Goal: Check status: Check status

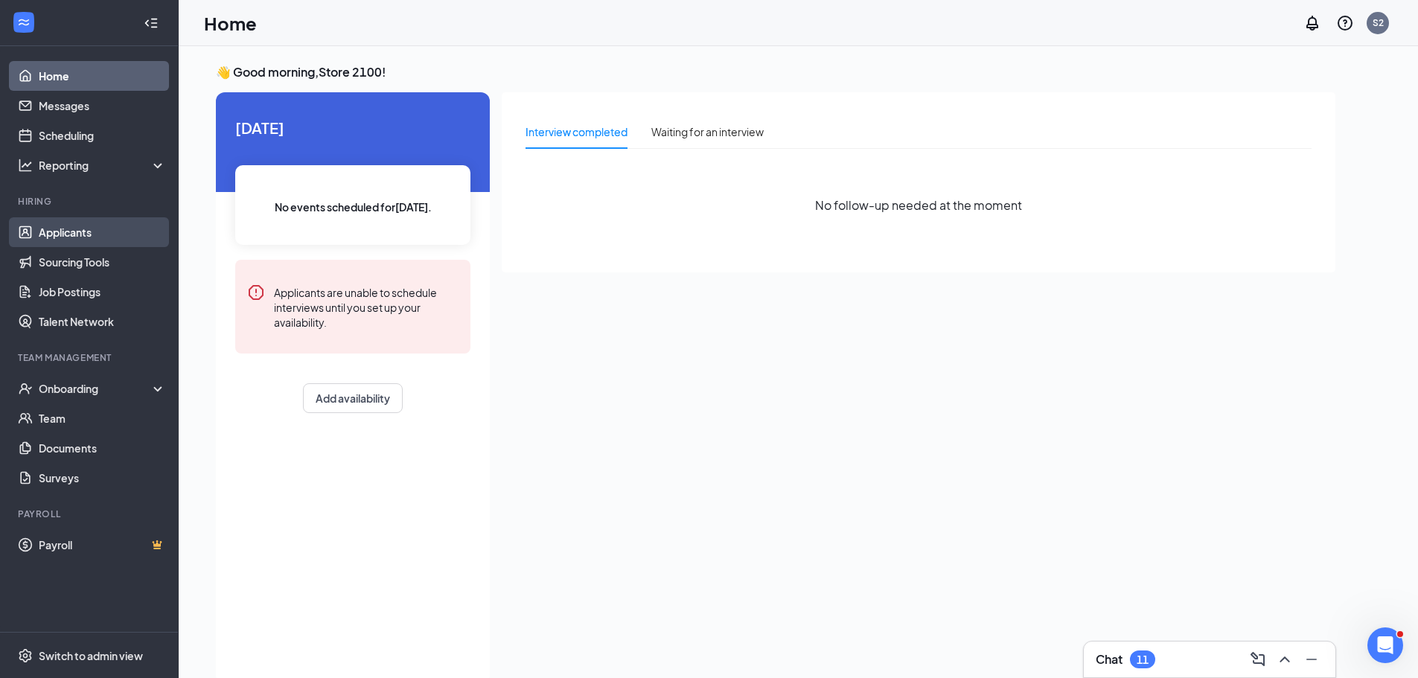
click at [97, 232] on link "Applicants" at bounding box center [102, 232] width 127 height 30
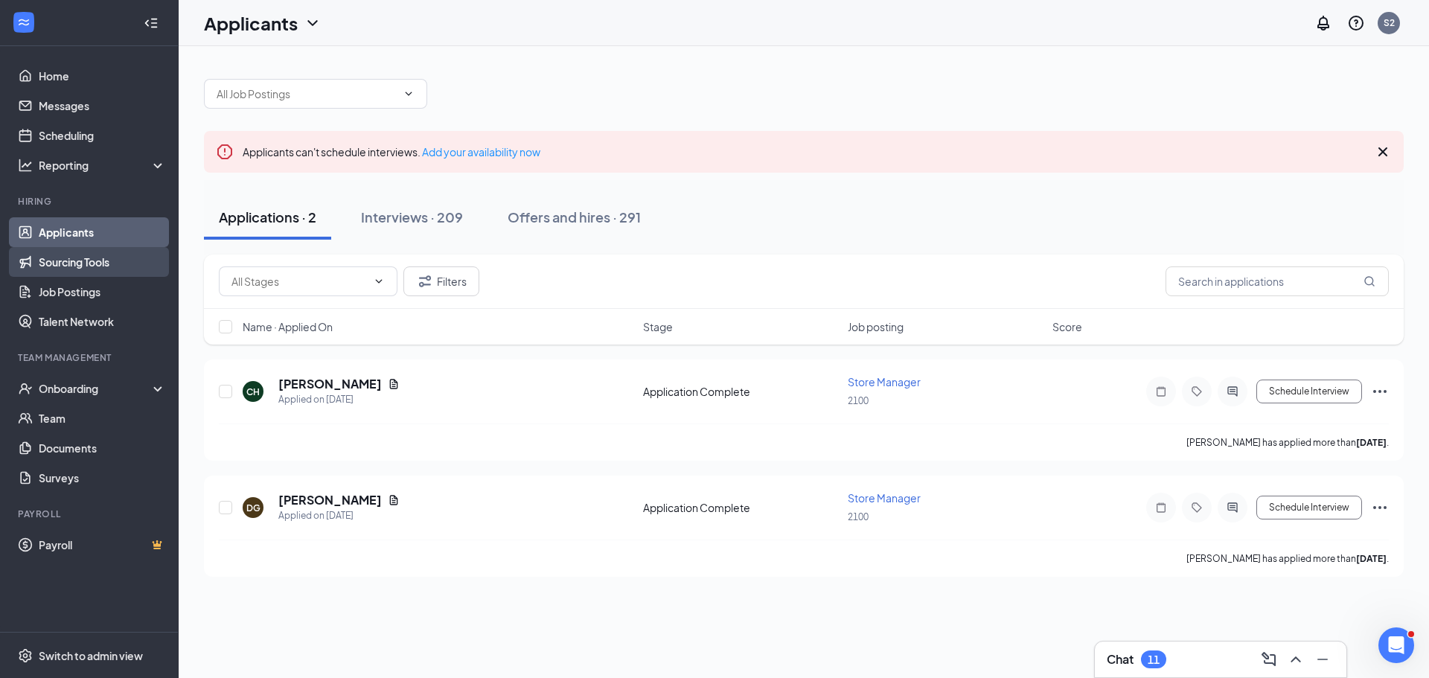
click at [117, 260] on link "Sourcing Tools" at bounding box center [102, 262] width 127 height 30
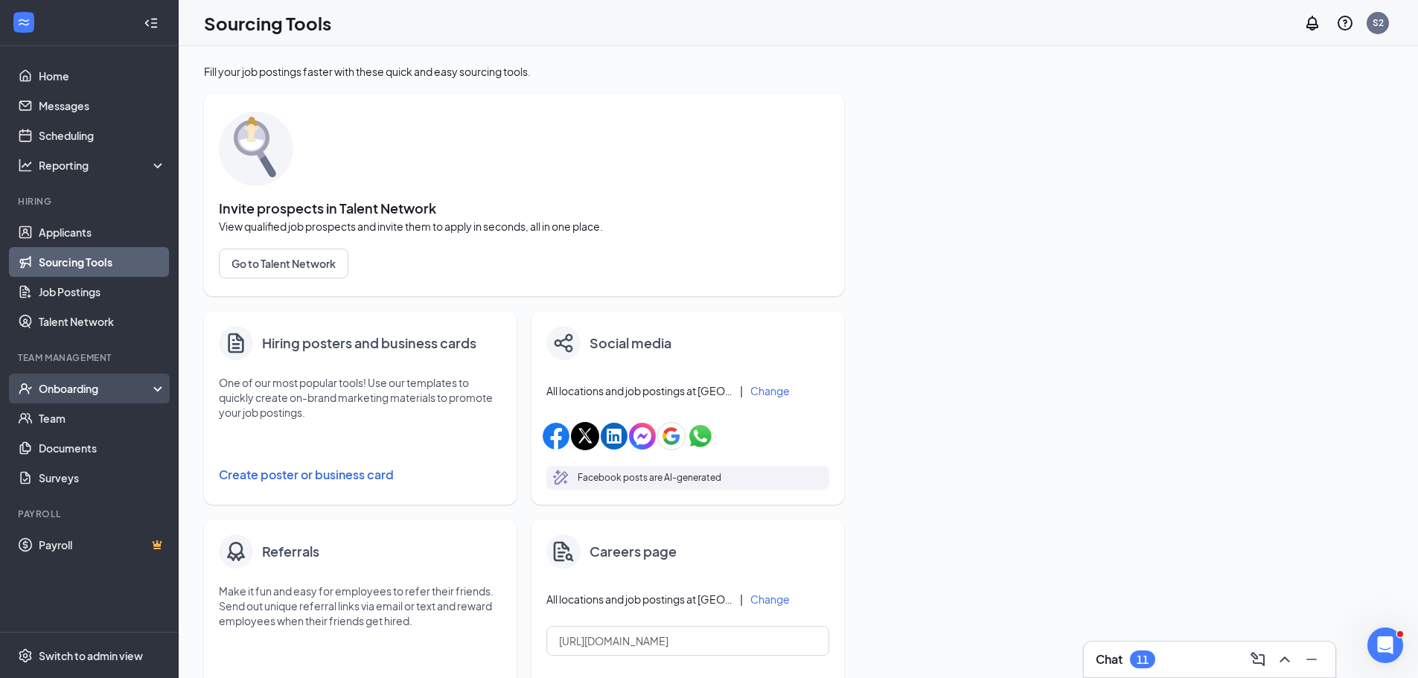
click at [87, 393] on div "Onboarding" at bounding box center [96, 388] width 115 height 15
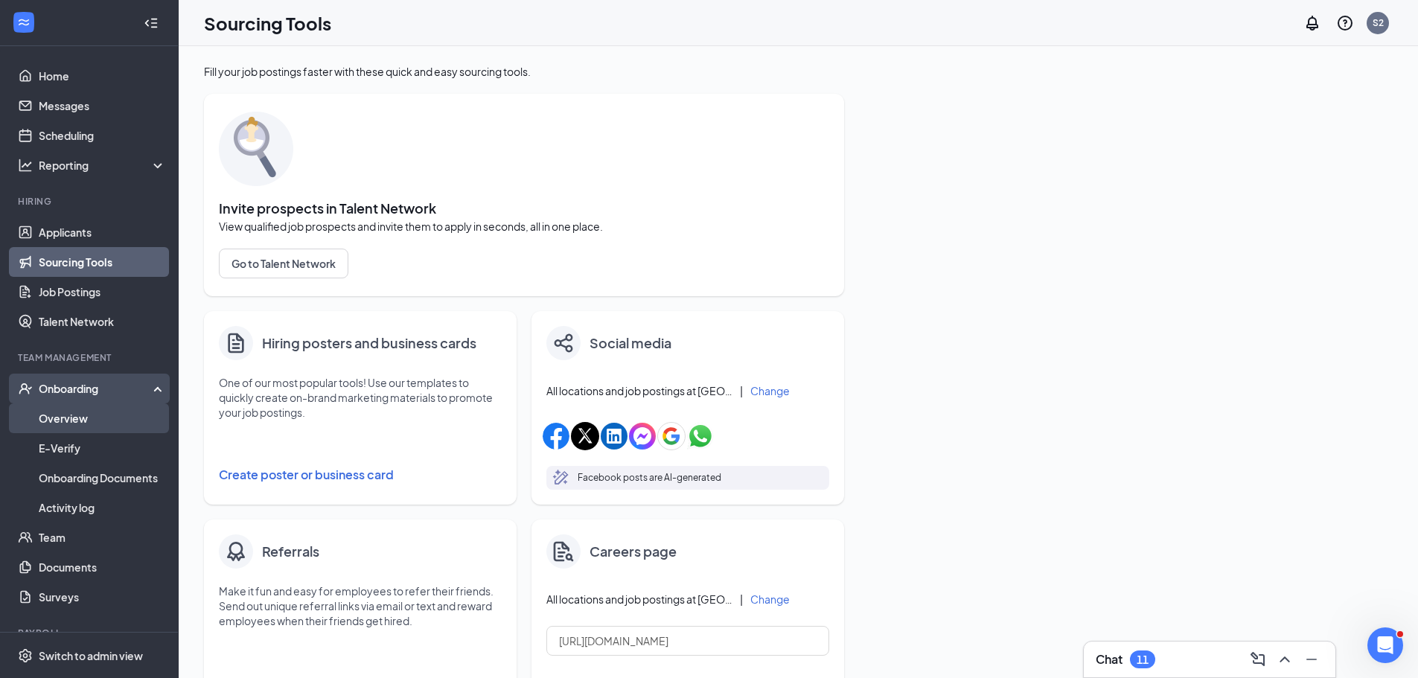
click at [82, 411] on link "Overview" at bounding box center [102, 418] width 127 height 30
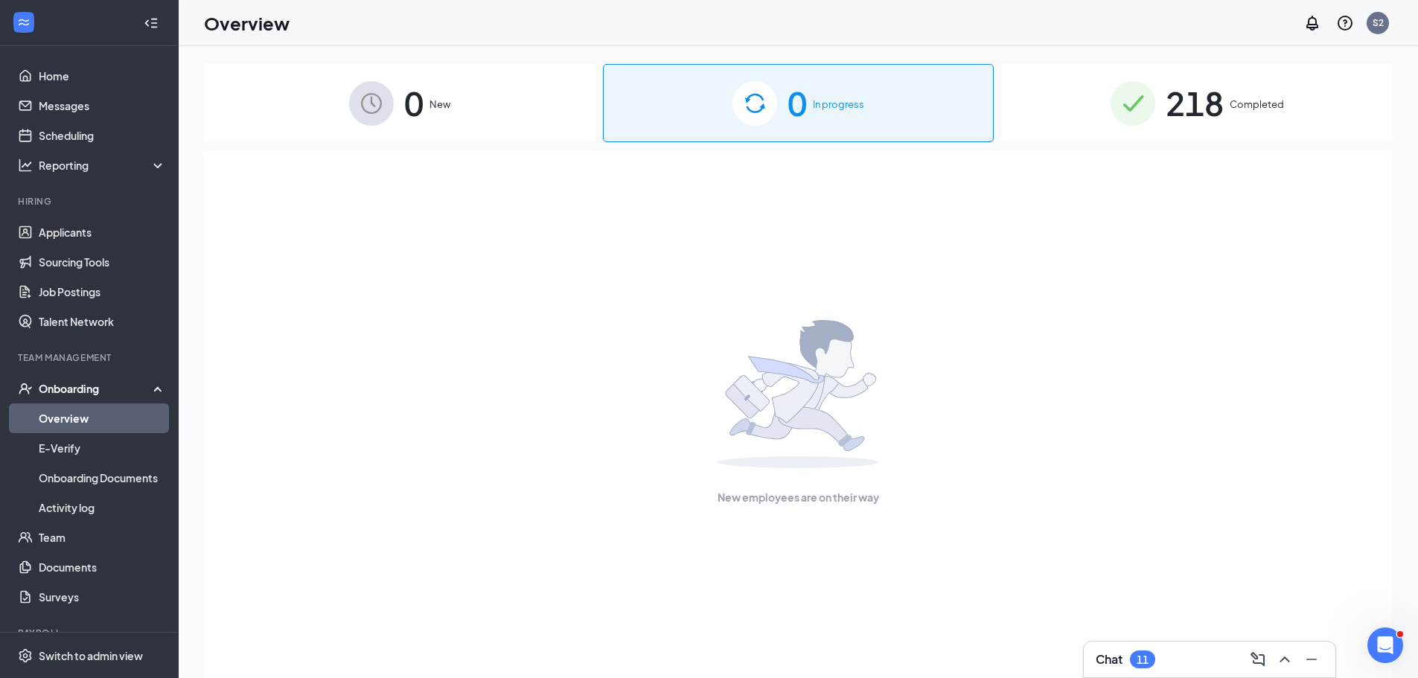
click at [1199, 109] on span "218" at bounding box center [1195, 102] width 58 height 51
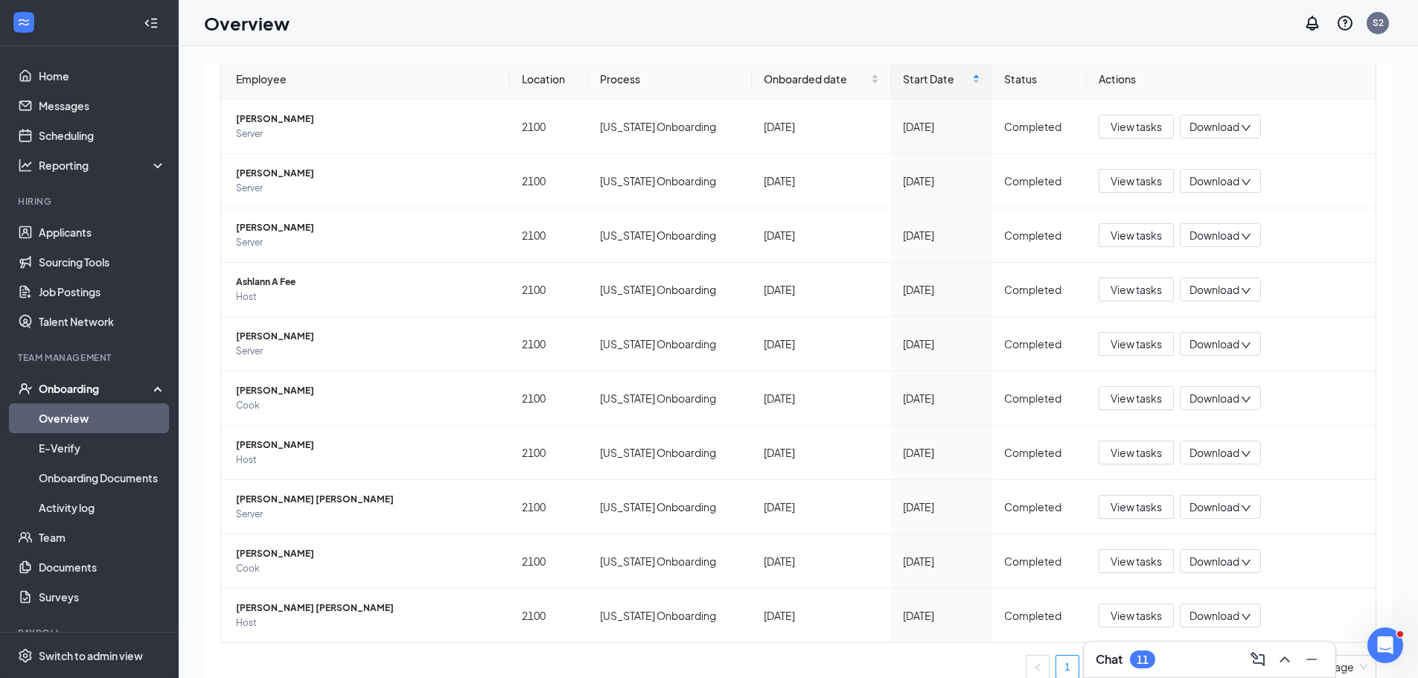
scroll to position [167, 0]
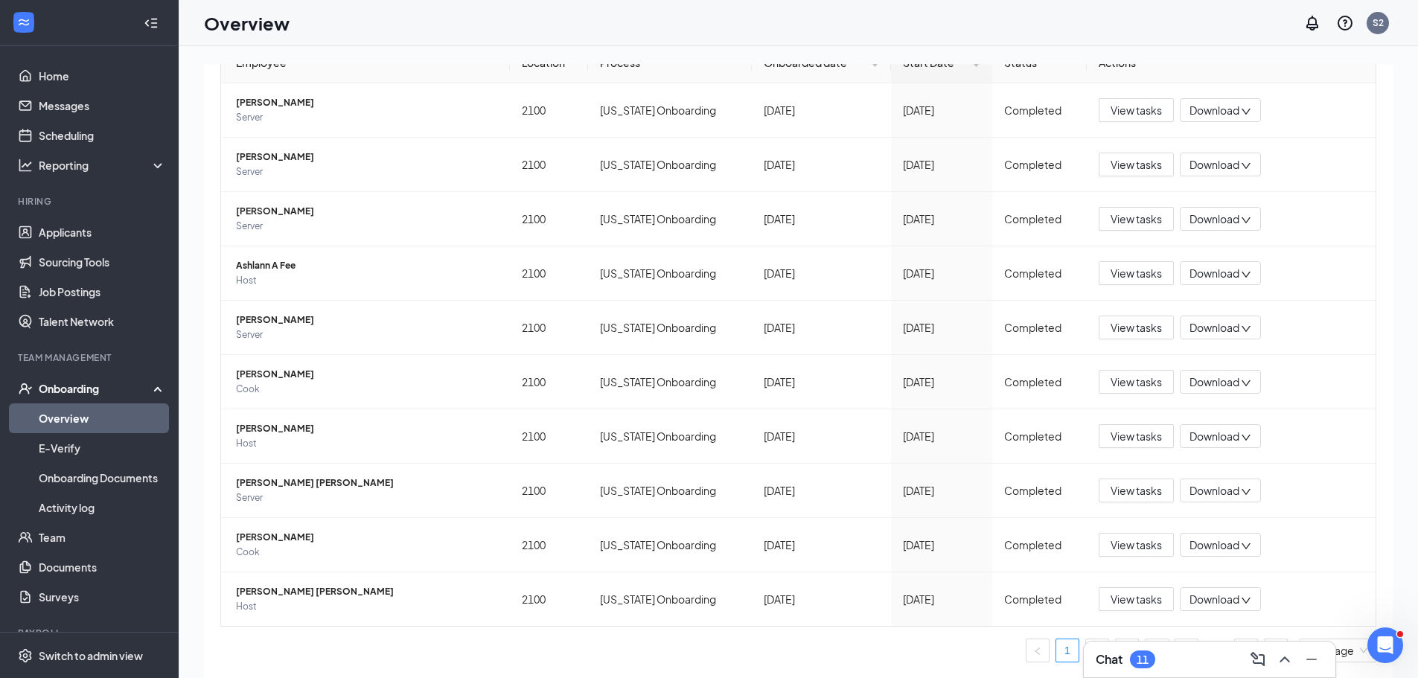
click at [978, 648] on ul "1 2 3 4 5 ••• 22 10 / page" at bounding box center [798, 651] width 1156 height 24
click at [1303, 659] on icon "Minimize" at bounding box center [1312, 660] width 18 height 18
click at [1086, 654] on link "2" at bounding box center [1097, 650] width 22 height 22
click at [1116, 650] on link "3" at bounding box center [1127, 650] width 22 height 22
click at [1116, 659] on link "3" at bounding box center [1127, 650] width 22 height 22
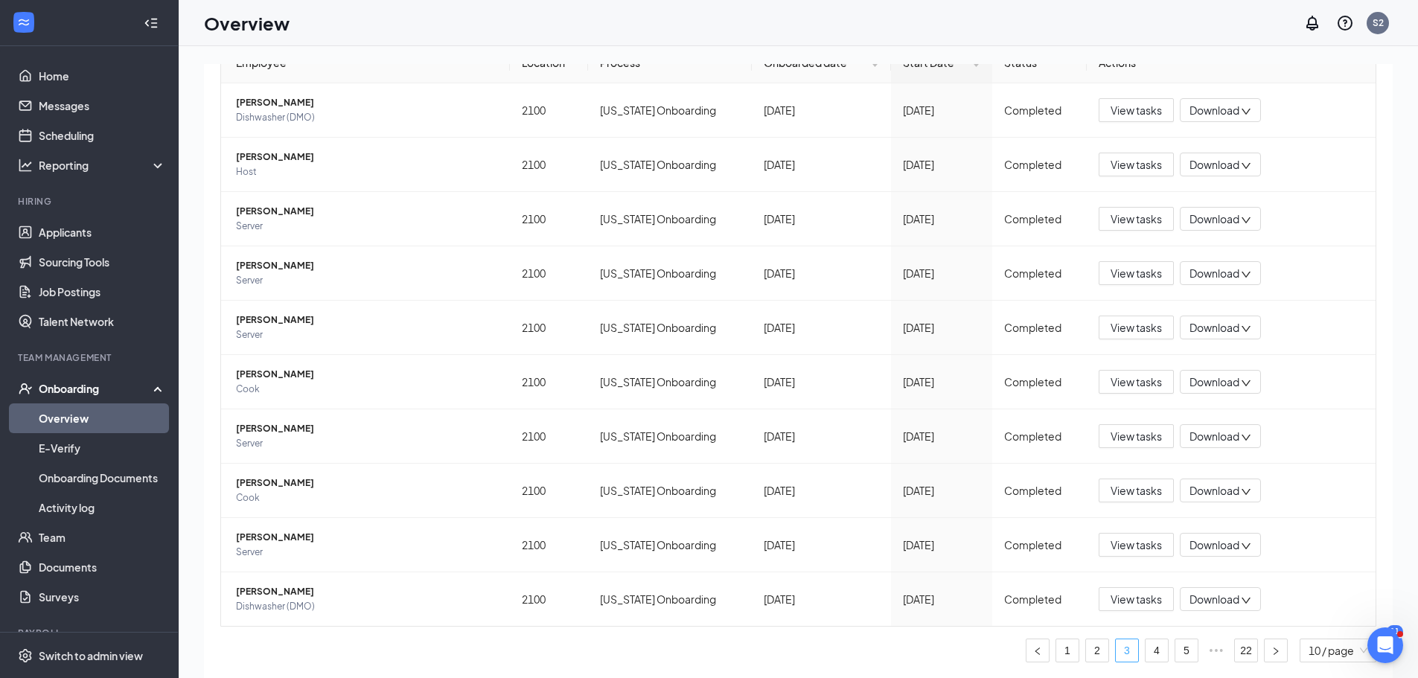
click at [1116, 651] on link "3" at bounding box center [1127, 650] width 22 height 22
click at [1179, 652] on link "5" at bounding box center [1186, 650] width 22 height 22
click at [1236, 650] on link "22" at bounding box center [1246, 650] width 22 height 22
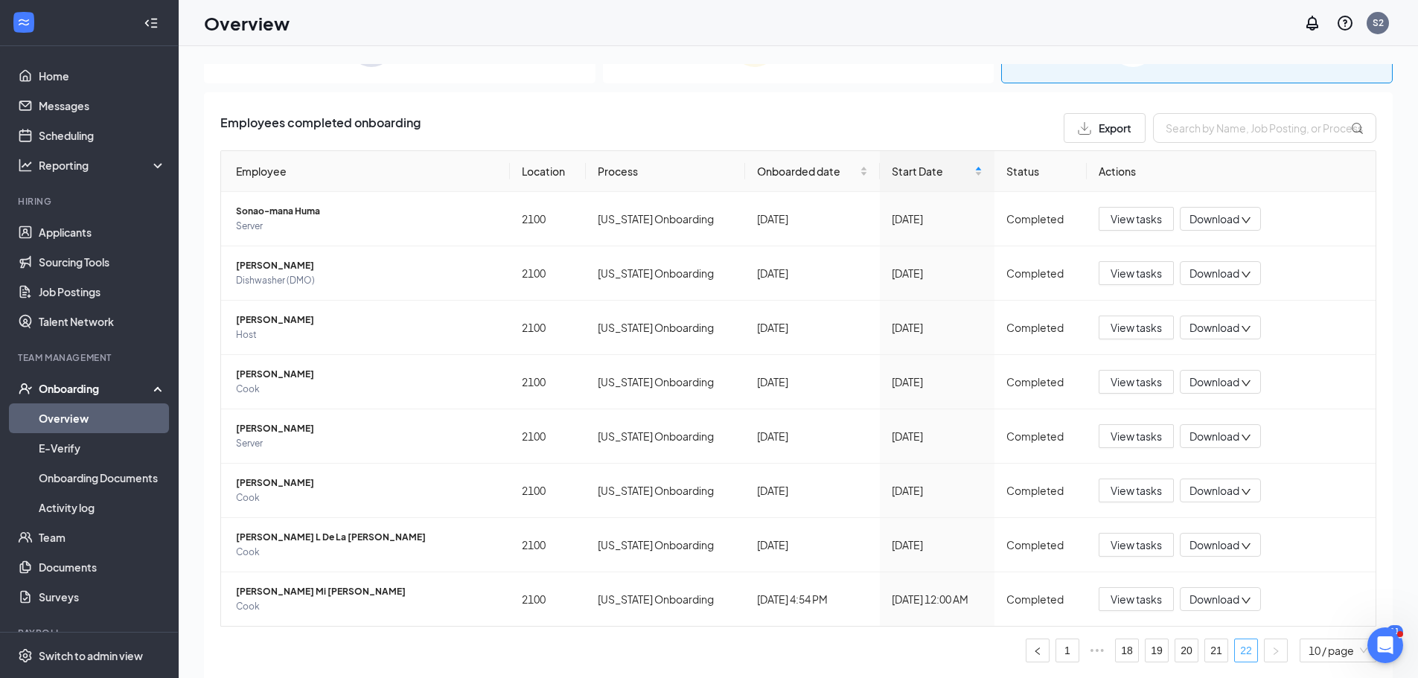
scroll to position [59, 0]
click at [1125, 601] on span "View tasks" at bounding box center [1136, 599] width 51 height 16
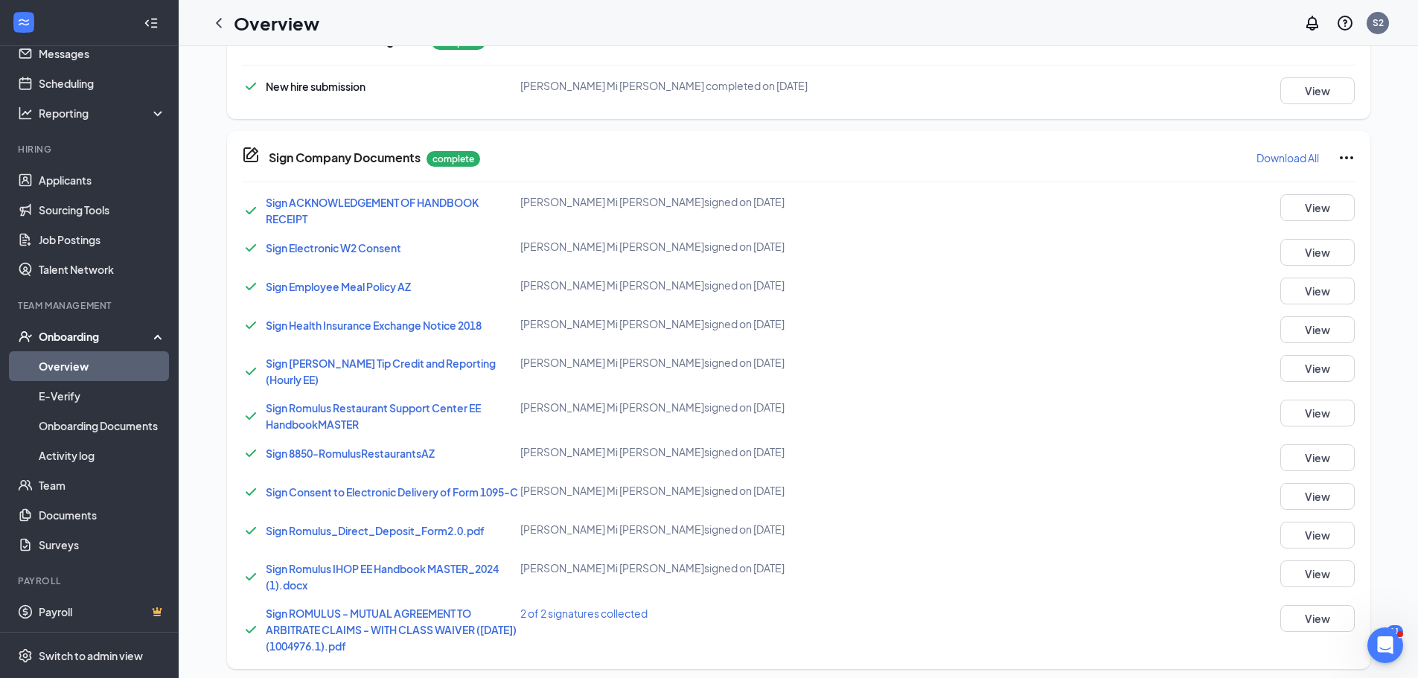
scroll to position [53, 0]
click at [62, 485] on link "Team" at bounding box center [102, 485] width 127 height 30
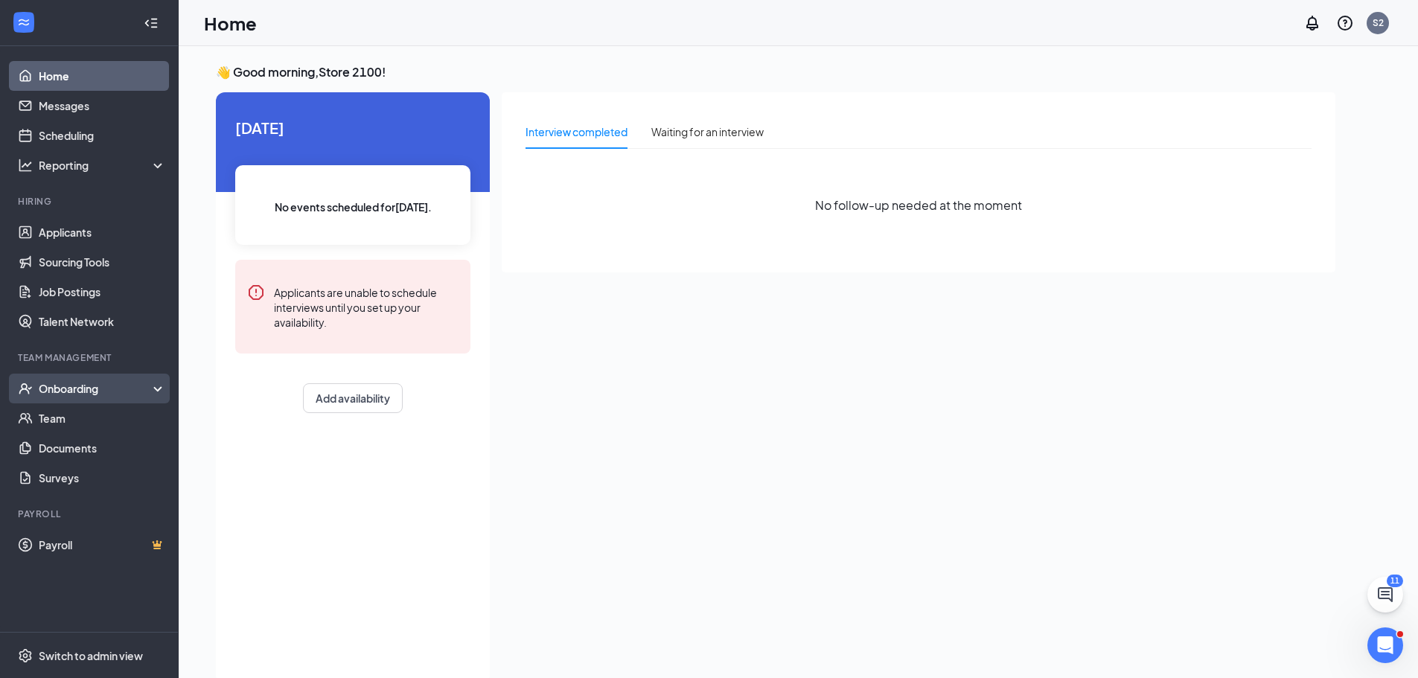
click at [98, 383] on div "Onboarding" at bounding box center [96, 388] width 115 height 15
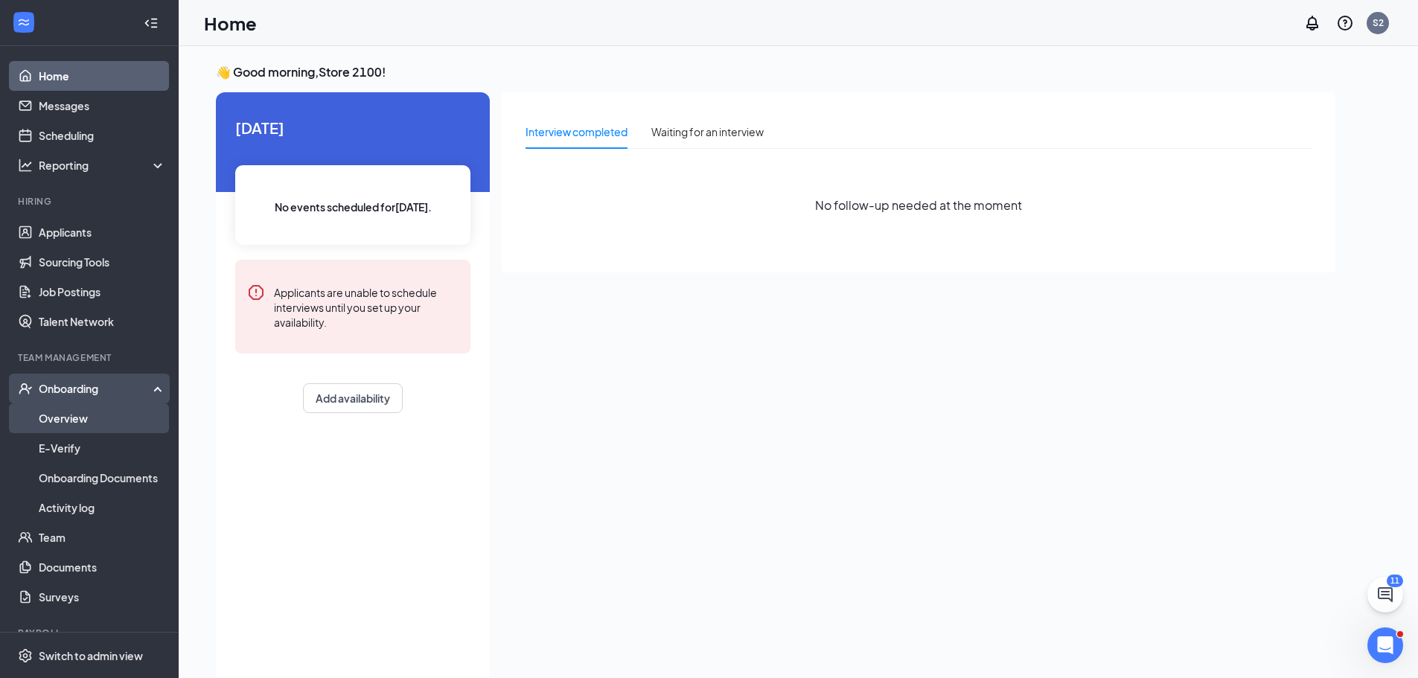
click at [88, 415] on link "Overview" at bounding box center [102, 418] width 127 height 30
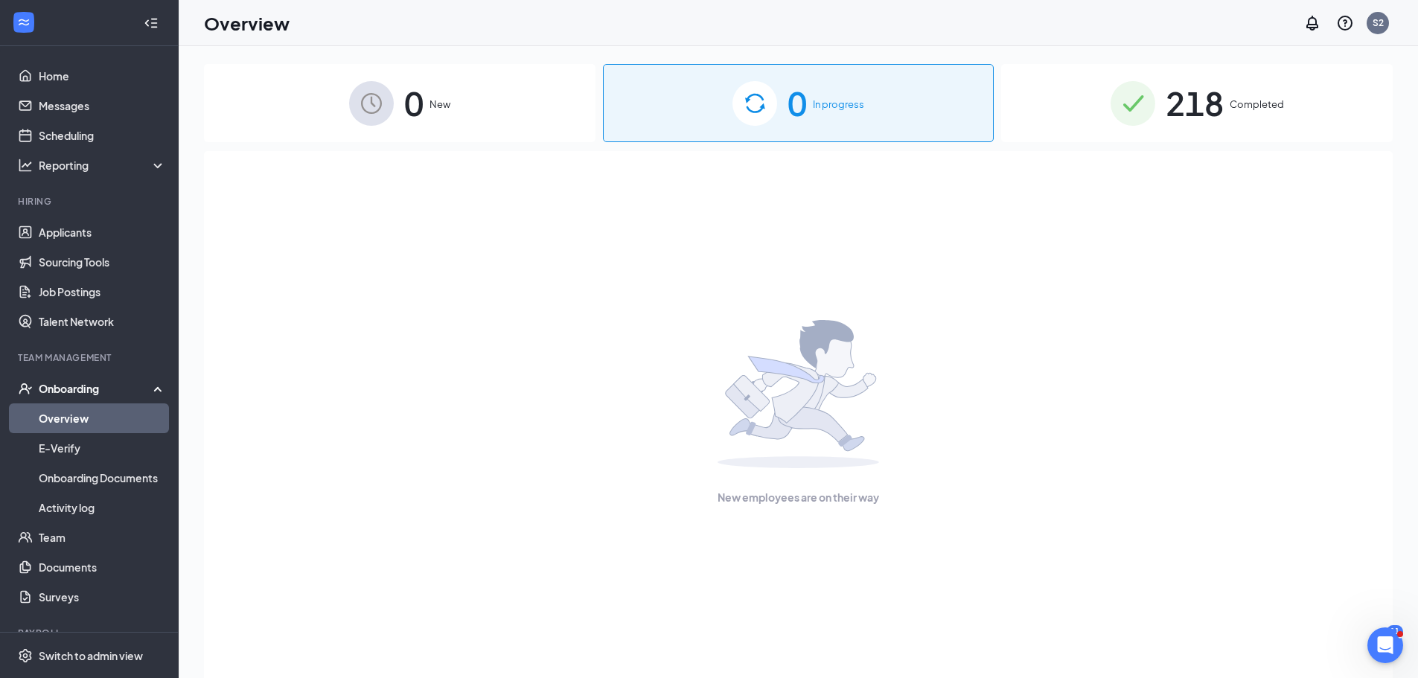
click at [1181, 109] on span "218" at bounding box center [1195, 102] width 58 height 51
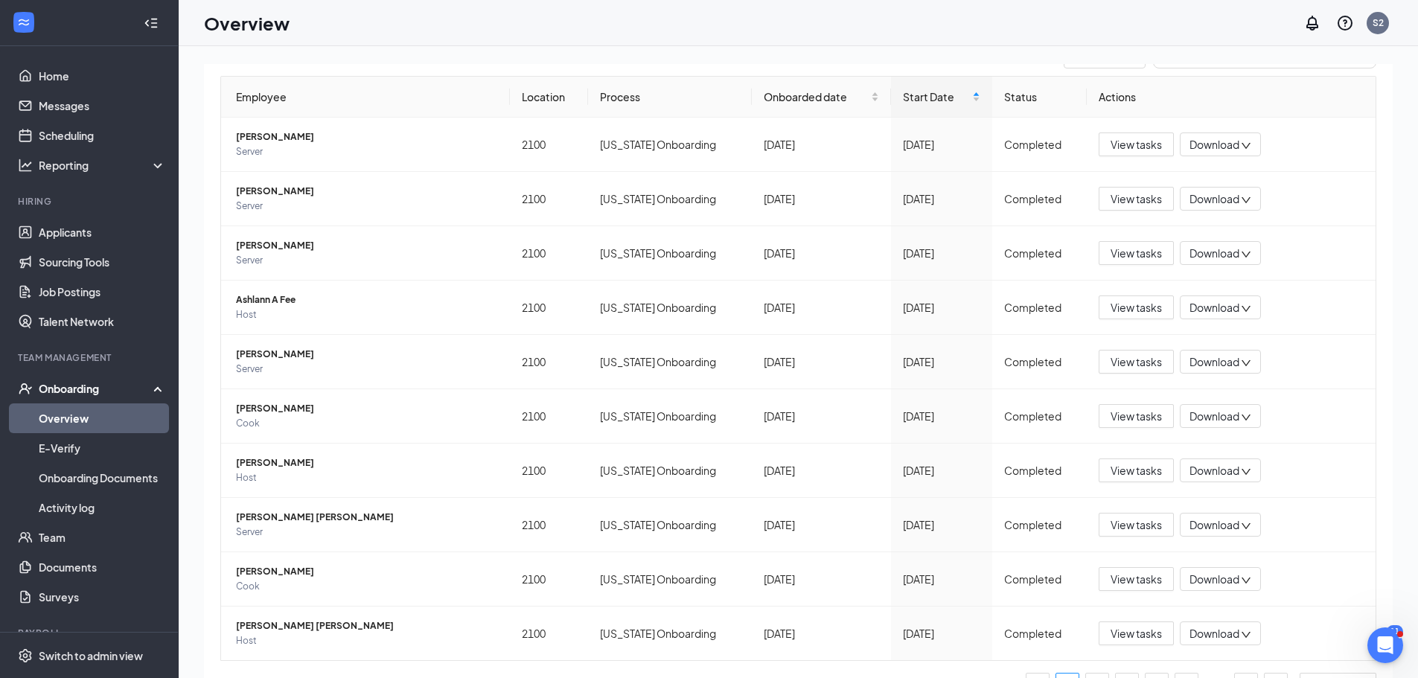
scroll to position [167, 0]
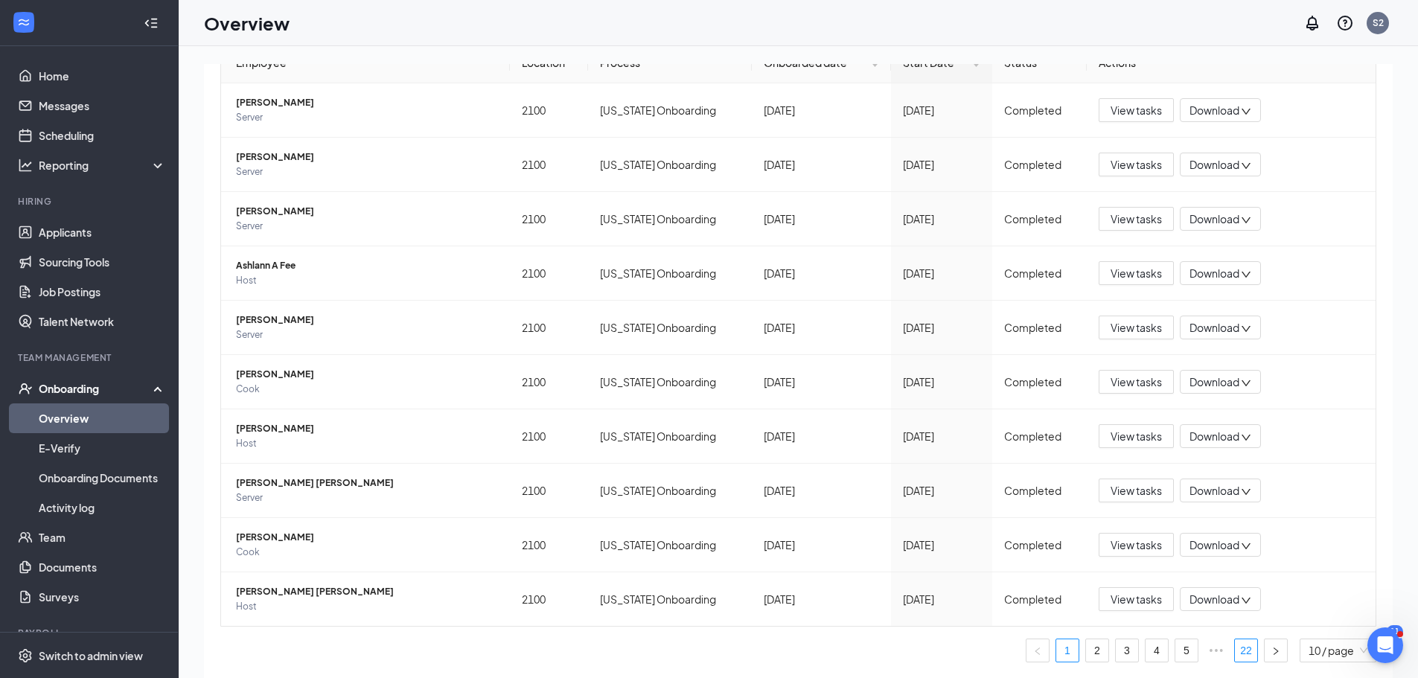
click at [1239, 651] on link "22" at bounding box center [1246, 650] width 22 height 22
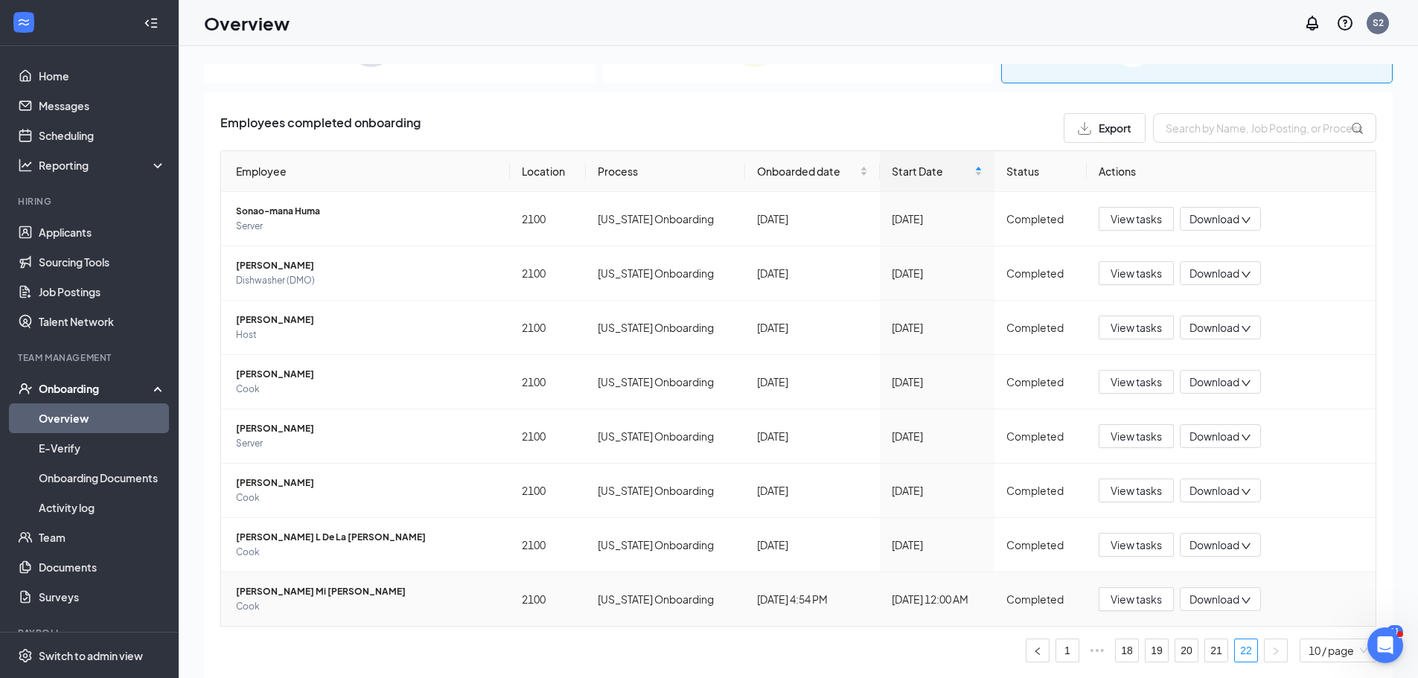
scroll to position [59, 0]
